Goal: Task Accomplishment & Management: Manage account settings

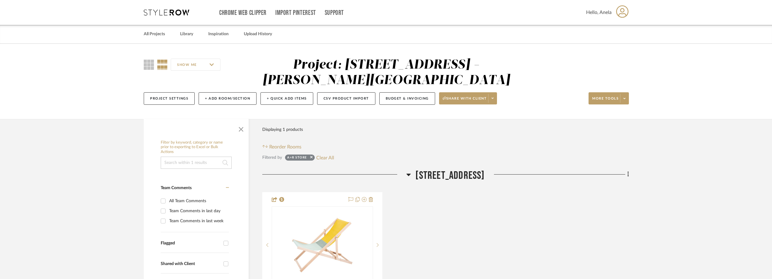
click at [174, 13] on icon at bounding box center [166, 12] width 45 height 6
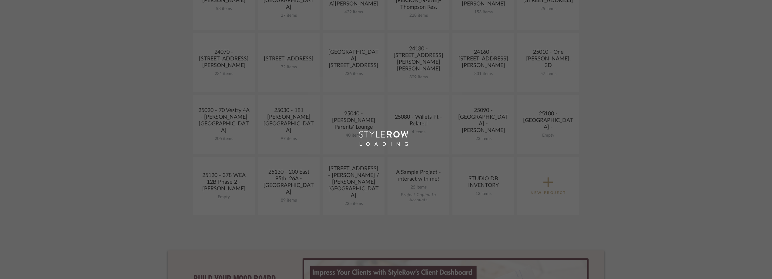
scroll to position [243, 0]
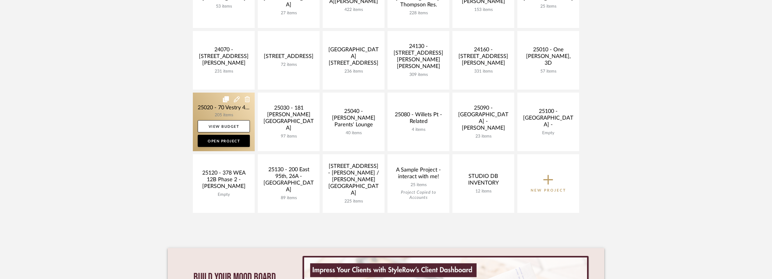
click at [218, 113] on link at bounding box center [224, 121] width 62 height 59
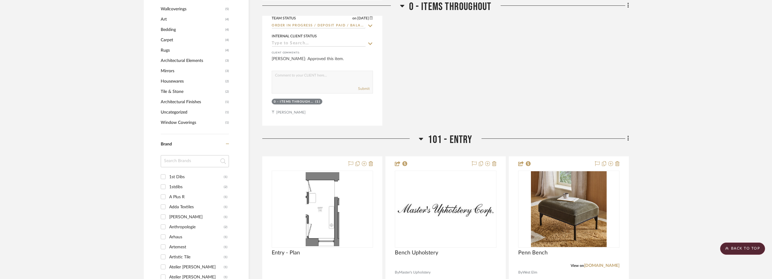
scroll to position [640, 0]
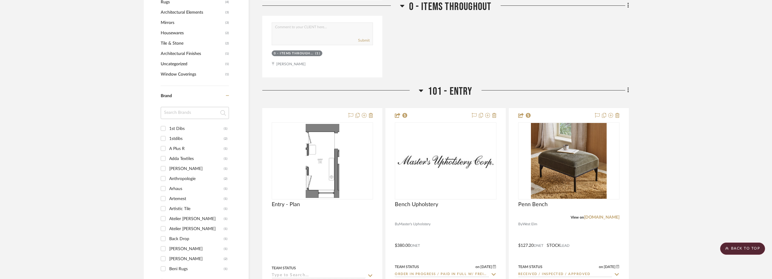
click at [182, 114] on input at bounding box center [195, 113] width 68 height 12
type input "OI"
click at [182, 126] on div "Oisoioi" at bounding box center [196, 129] width 55 height 10
click at [168, 126] on input "Oisoioi (1)" at bounding box center [163, 128] width 10 height 10
checkbox input "true"
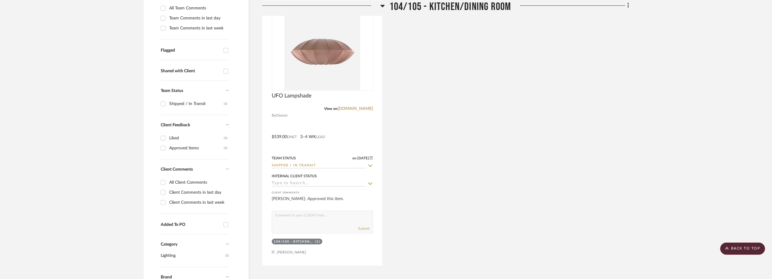
scroll to position [192, 0]
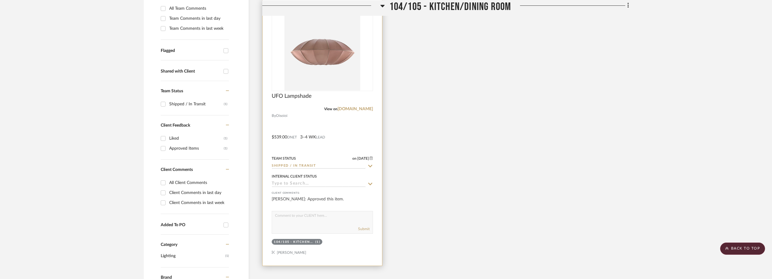
click at [370, 167] on icon at bounding box center [369, 165] width 5 height 5
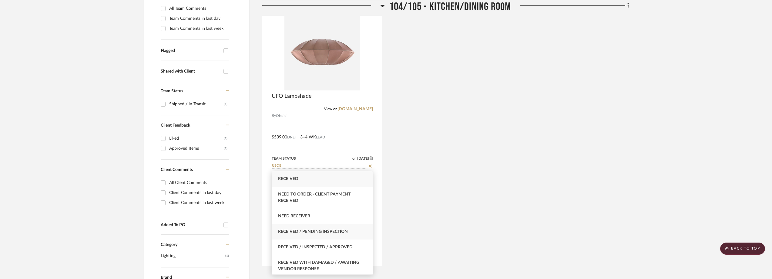
type input "RECE"
click at [343, 229] on span "Received / Pending Inspection" at bounding box center [313, 231] width 70 height 4
type input "[DATE]"
type input "Received / Pending Inspection"
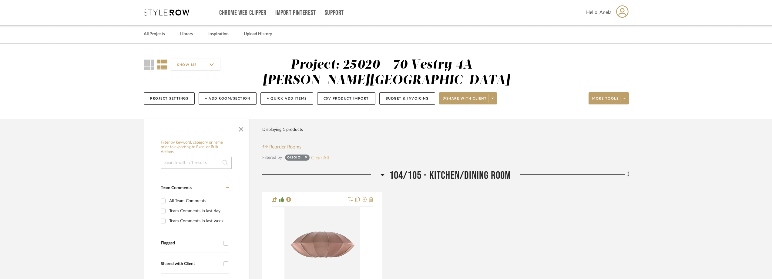
click at [325, 158] on button "Clear All" at bounding box center [320, 157] width 18 height 8
checkbox input "false"
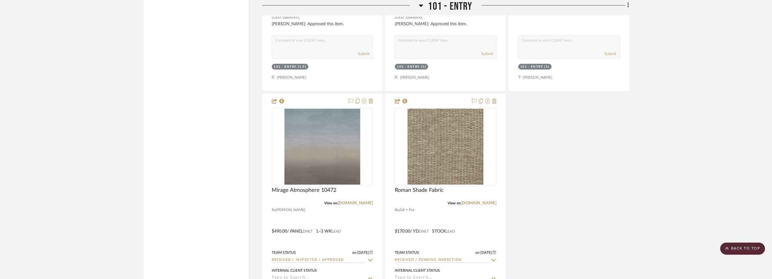
scroll to position [1303, 0]
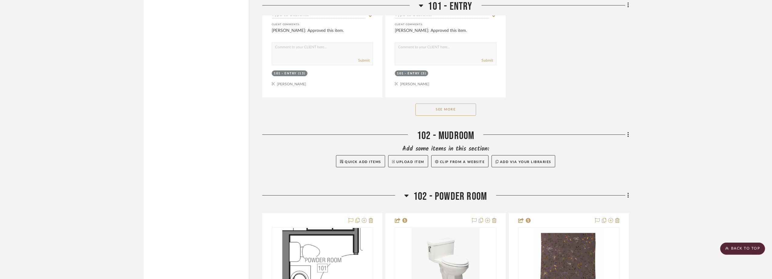
click at [458, 110] on button "See More" at bounding box center [445, 109] width 61 height 12
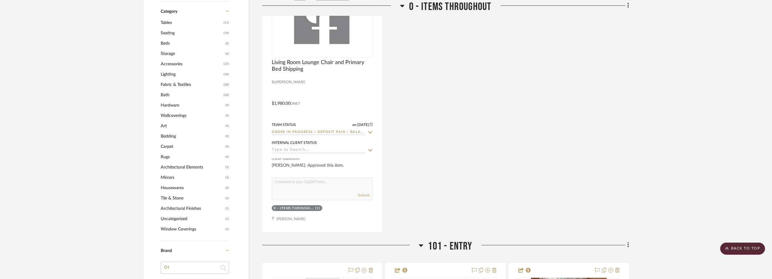
scroll to position [576, 0]
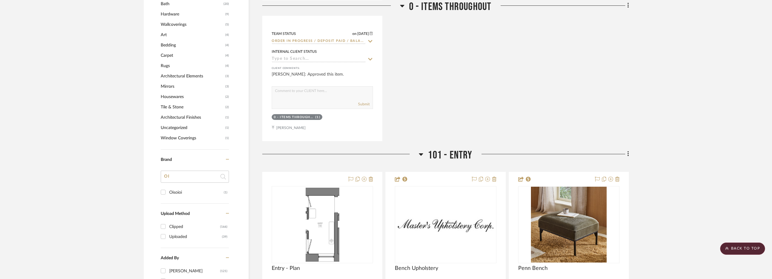
drag, startPoint x: 175, startPoint y: 173, endPoint x: 142, endPoint y: 175, distance: 32.8
type input "NAT"
click at [176, 209] on div "Naturepedic" at bounding box center [196, 212] width 55 height 10
click at [168, 209] on input "Naturepedic (1)" at bounding box center [163, 212] width 10 height 10
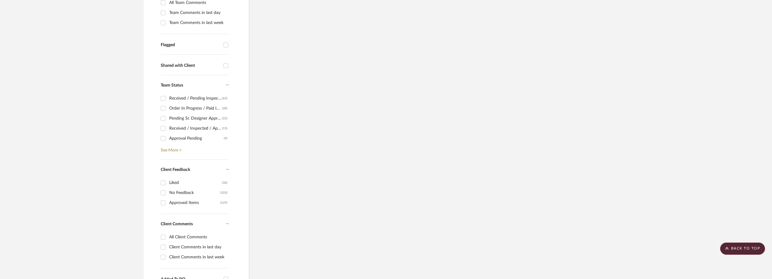
scroll to position [91, 0]
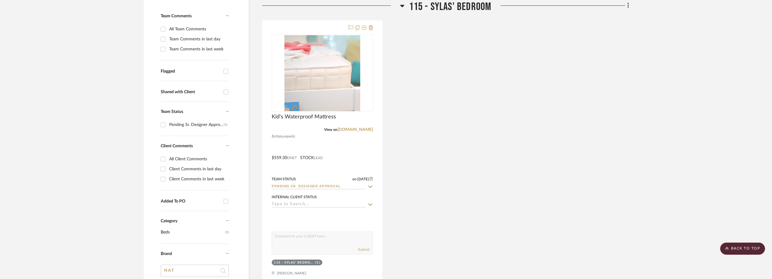
scroll to position [91, 0]
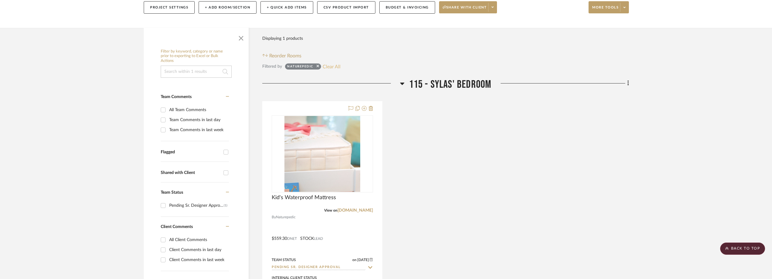
click at [330, 65] on button "Clear All" at bounding box center [332, 66] width 18 height 8
checkbox input "false"
